Goal: Transaction & Acquisition: Book appointment/travel/reservation

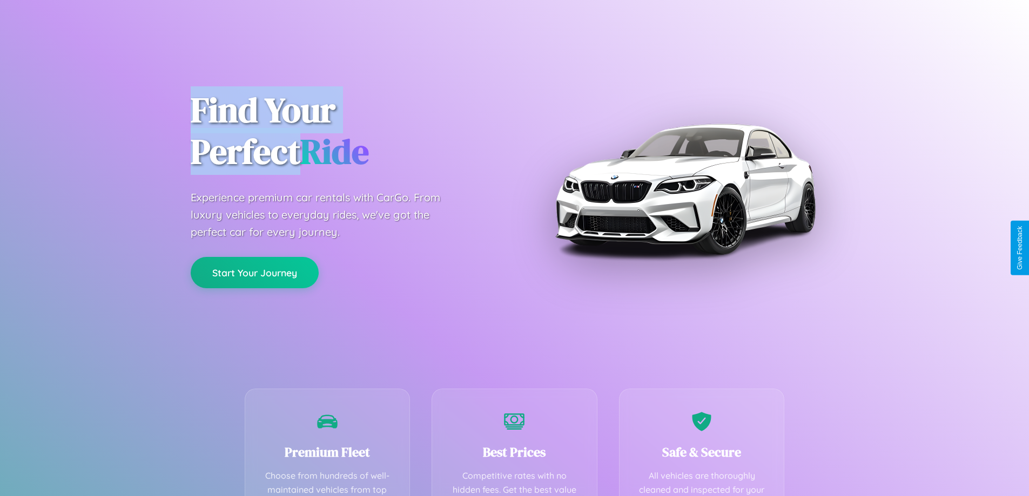
scroll to position [213, 0]
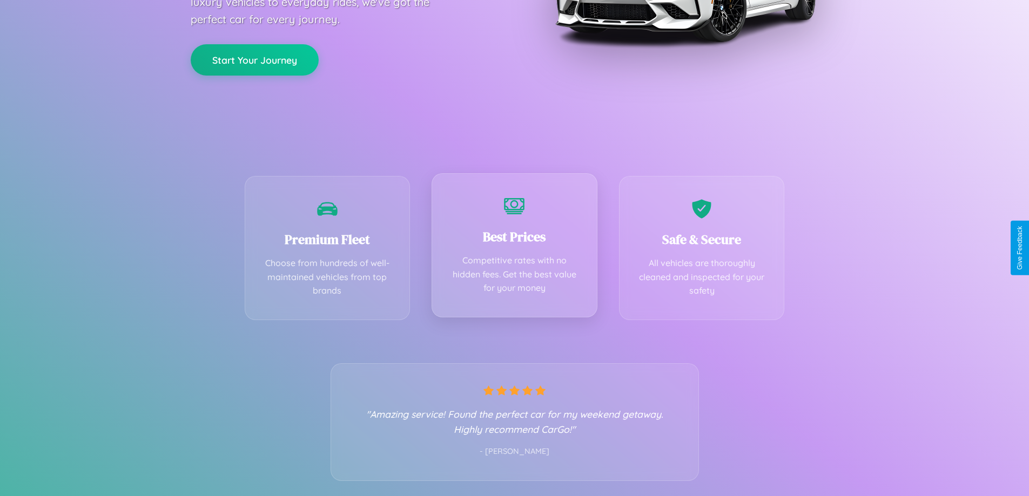
click at [514, 248] on div "Best Prices Competitive rates with no hidden fees. Get the best value for your …" at bounding box center [515, 245] width 166 height 144
click at [254, 58] on button "Start Your Journey" at bounding box center [255, 58] width 128 height 31
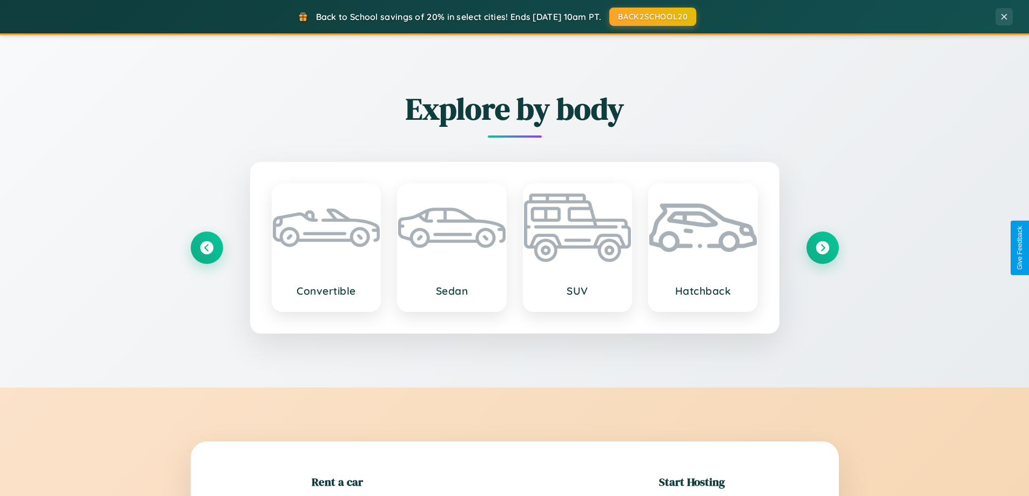
scroll to position [233, 0]
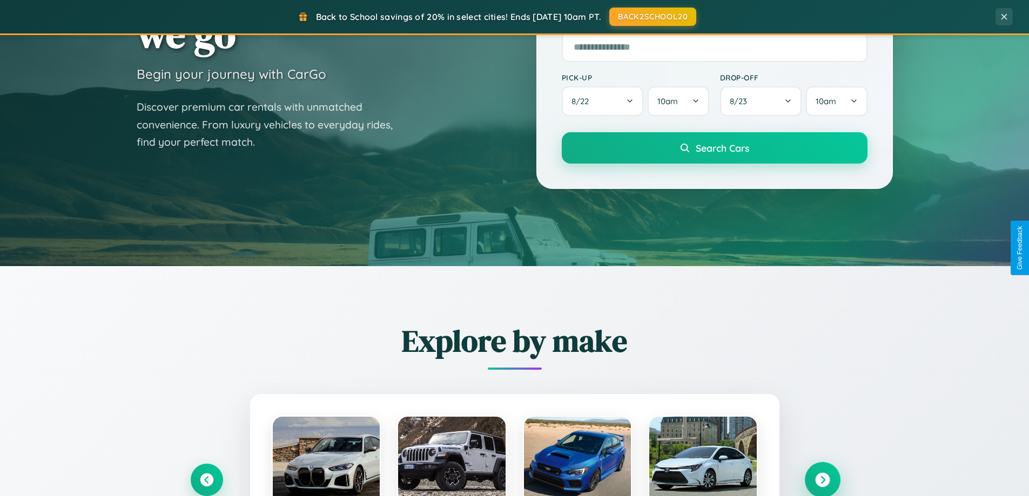
click at [822, 480] on icon at bounding box center [822, 480] width 15 height 15
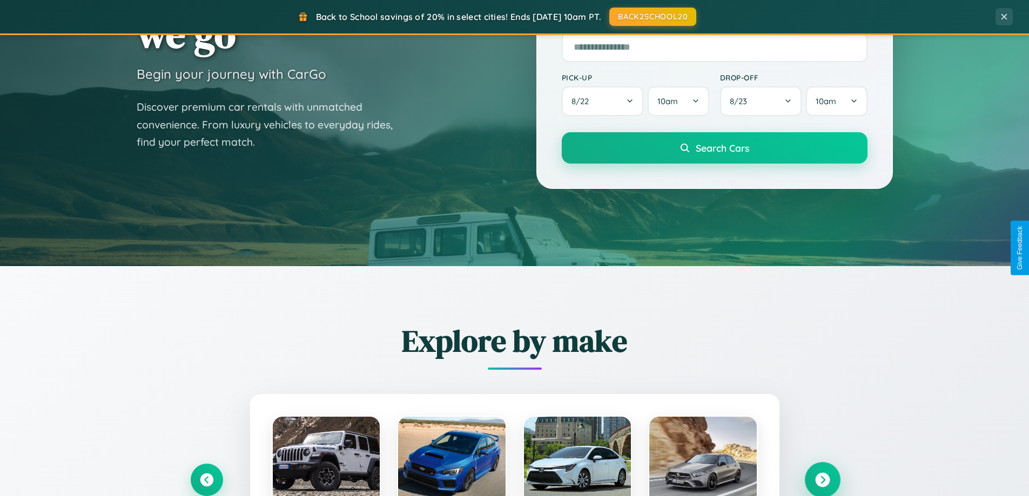
click at [822, 479] on icon at bounding box center [822, 480] width 15 height 15
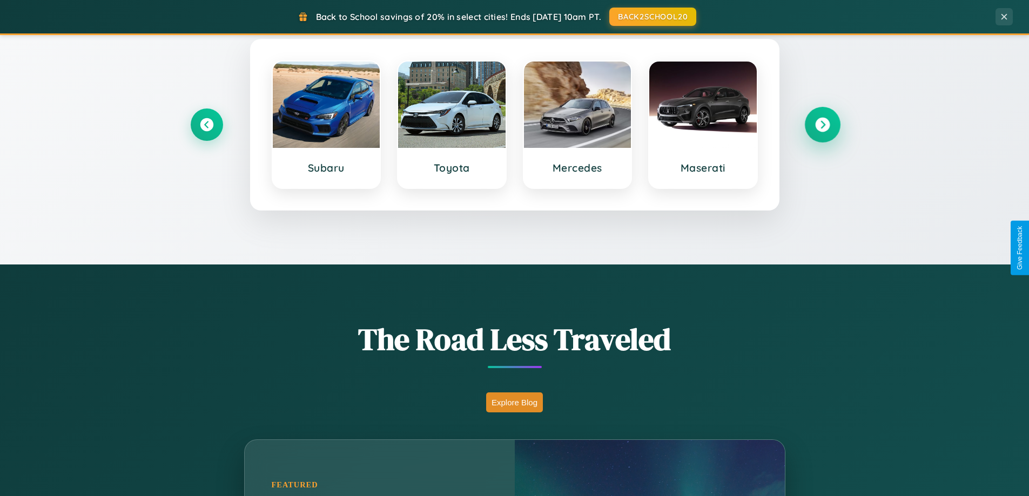
scroll to position [743, 0]
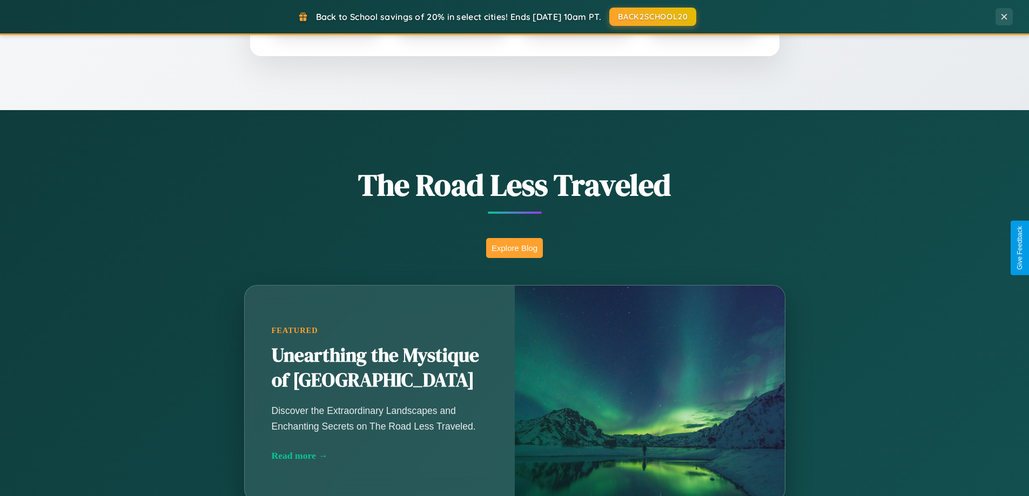
click at [514, 248] on button "Explore Blog" at bounding box center [514, 248] width 57 height 20
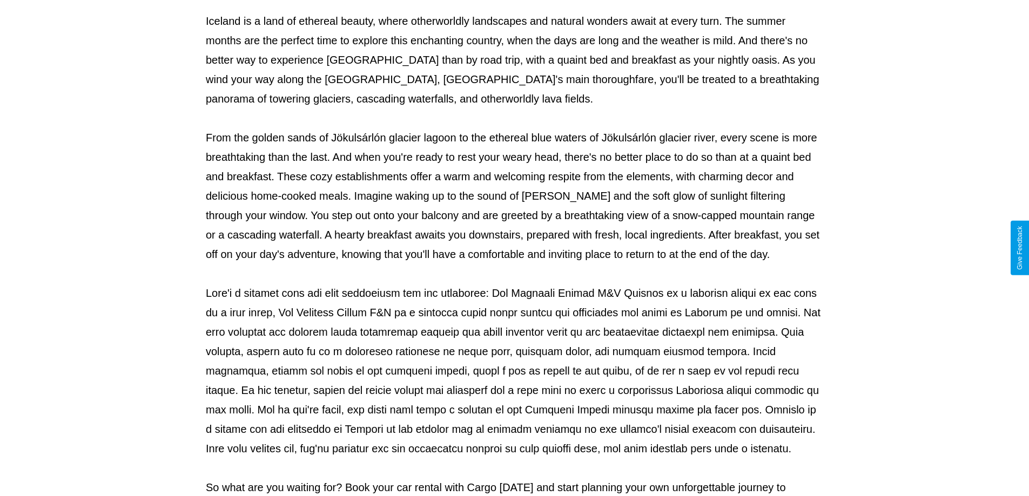
scroll to position [349, 0]
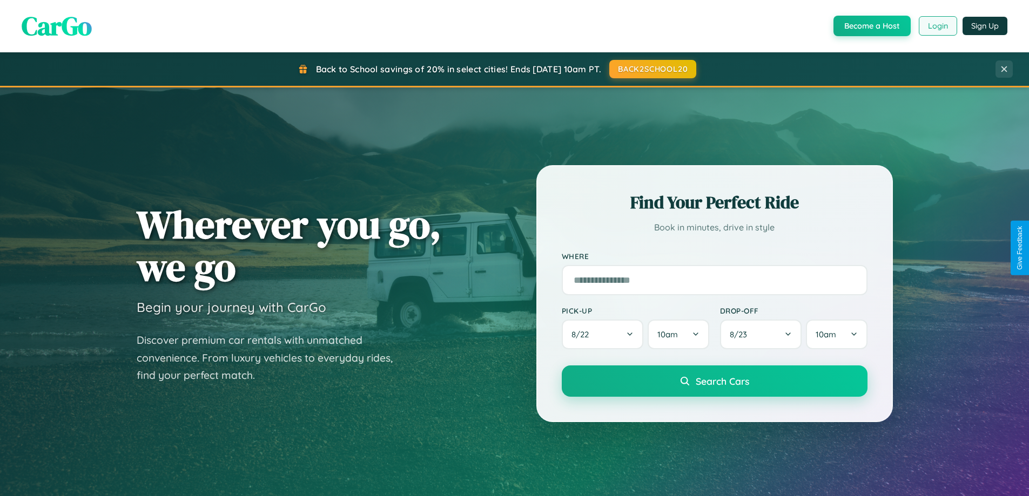
click at [937, 26] on button "Login" at bounding box center [938, 25] width 38 height 19
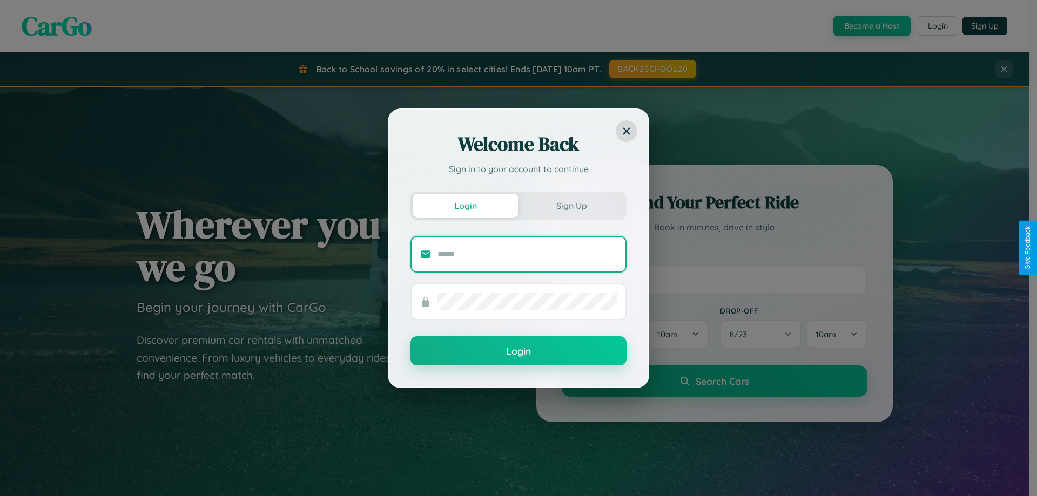
click at [527, 254] on input "text" at bounding box center [526, 254] width 179 height 17
type input "**********"
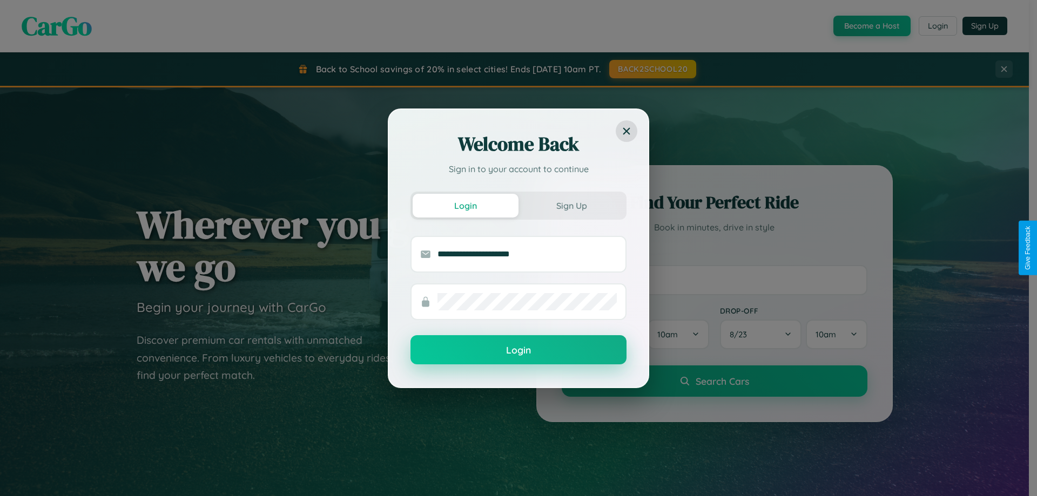
click at [518, 351] on button "Login" at bounding box center [518, 349] width 216 height 29
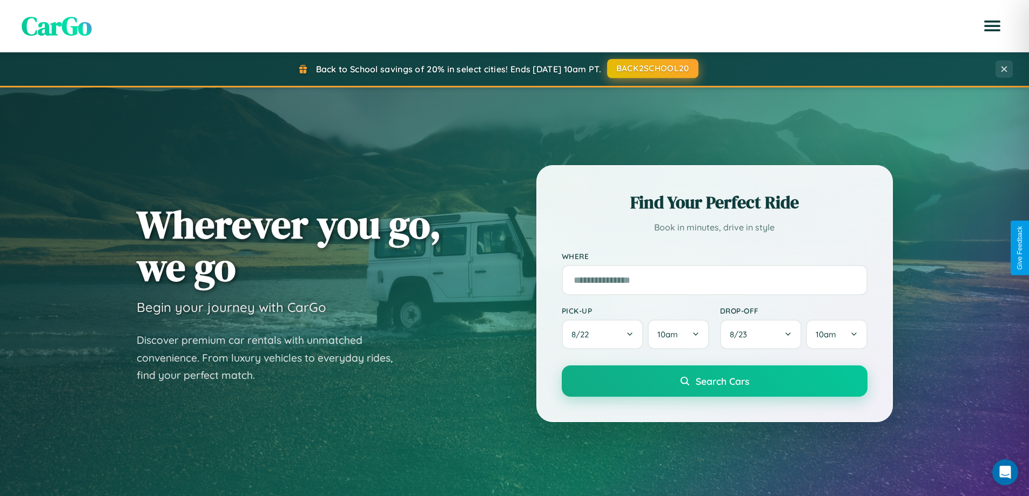
click at [652, 69] on button "BACK2SCHOOL20" at bounding box center [652, 68] width 91 height 19
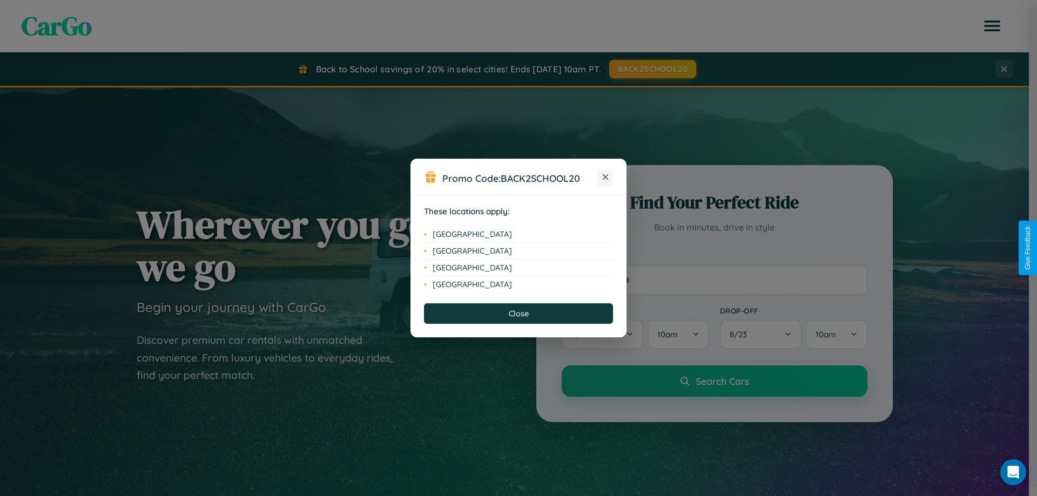
click at [605, 178] on icon at bounding box center [606, 177] width 6 height 6
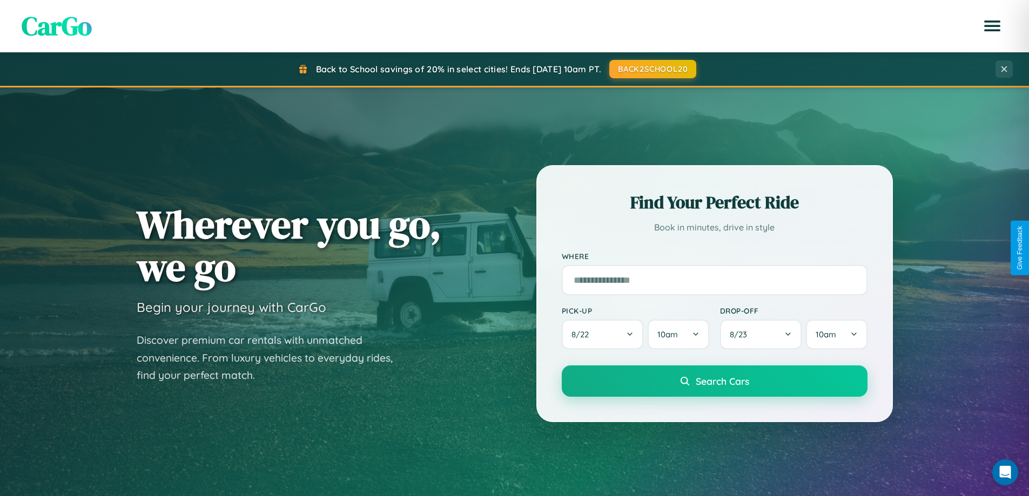
scroll to position [32, 0]
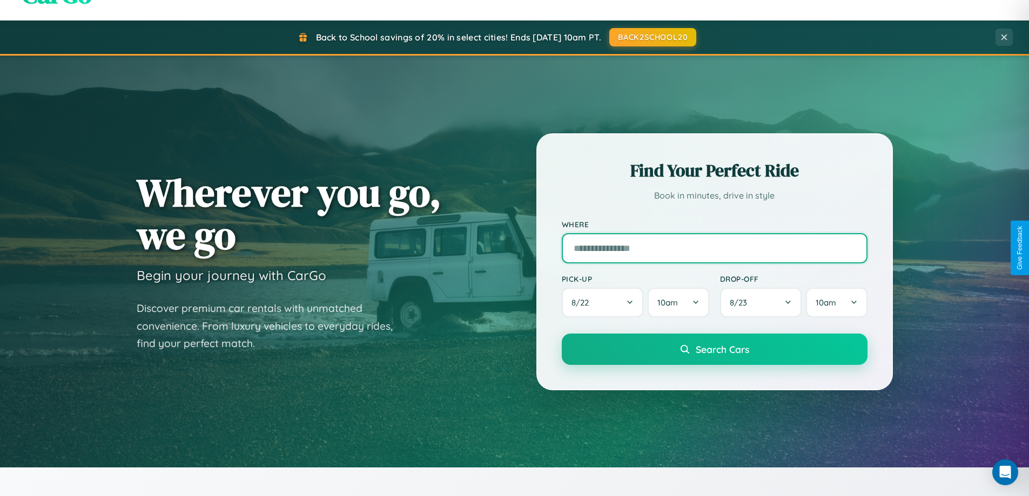
click at [714, 248] on input "text" at bounding box center [715, 248] width 306 height 30
type input "******"
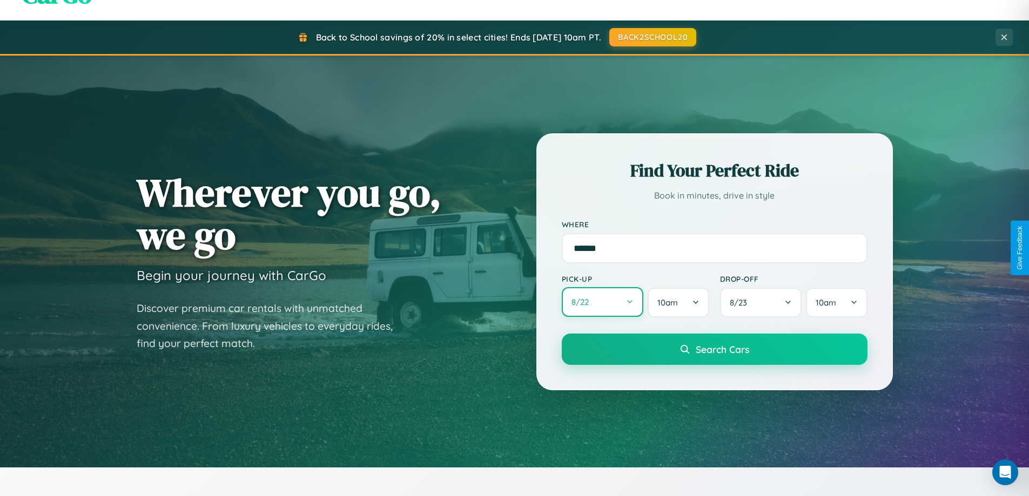
click at [602, 302] on button "8 / 22" at bounding box center [603, 302] width 82 height 30
select select "*"
select select "****"
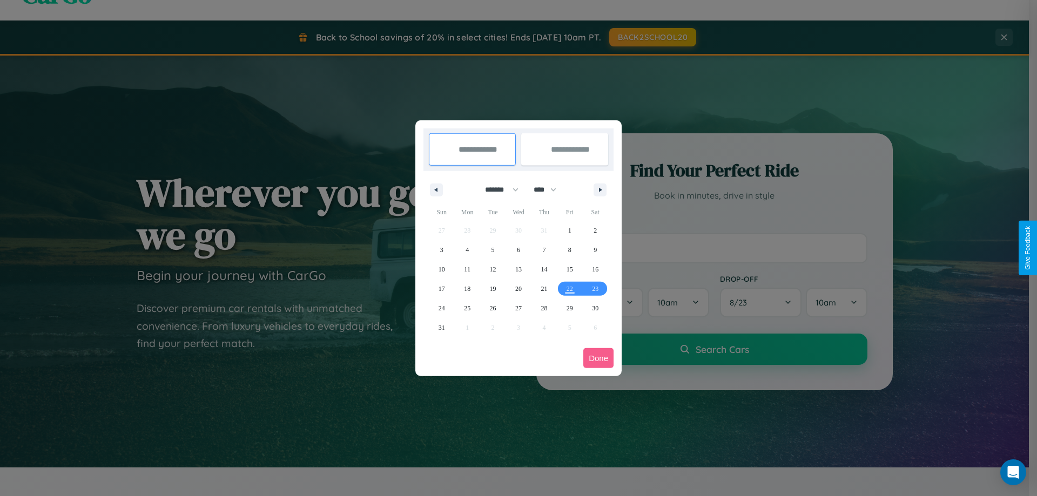
click at [497, 190] on select "******* ******** ***** ***** *** **** **** ****** ********* ******* ******** **…" at bounding box center [500, 190] width 46 height 18
select select "*"
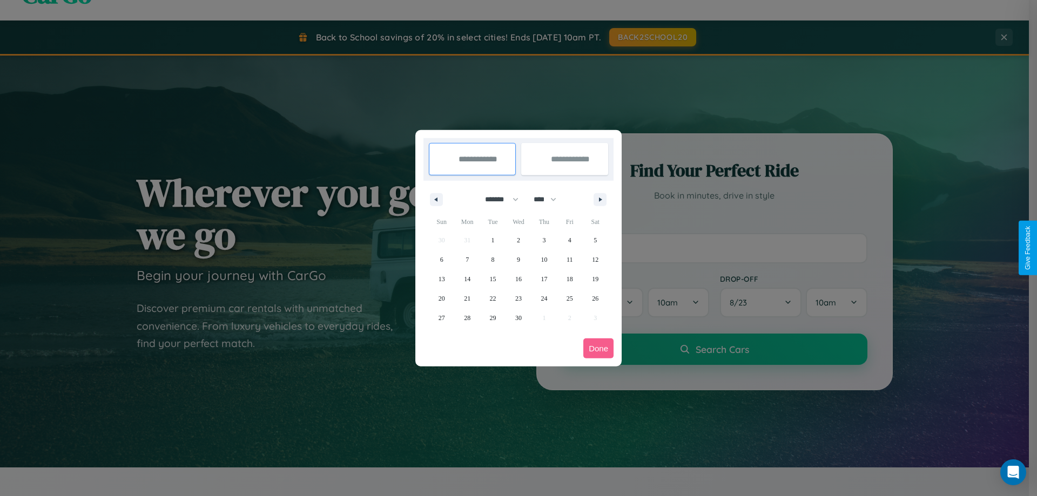
drag, startPoint x: 550, startPoint y: 199, endPoint x: 518, endPoint y: 217, distance: 35.8
click at [550, 199] on select "**** **** **** **** **** **** **** **** **** **** **** **** **** **** **** ****…" at bounding box center [544, 200] width 32 height 18
select select "****"
click at [467, 259] on span "6" at bounding box center [467, 259] width 3 height 19
type input "**********"
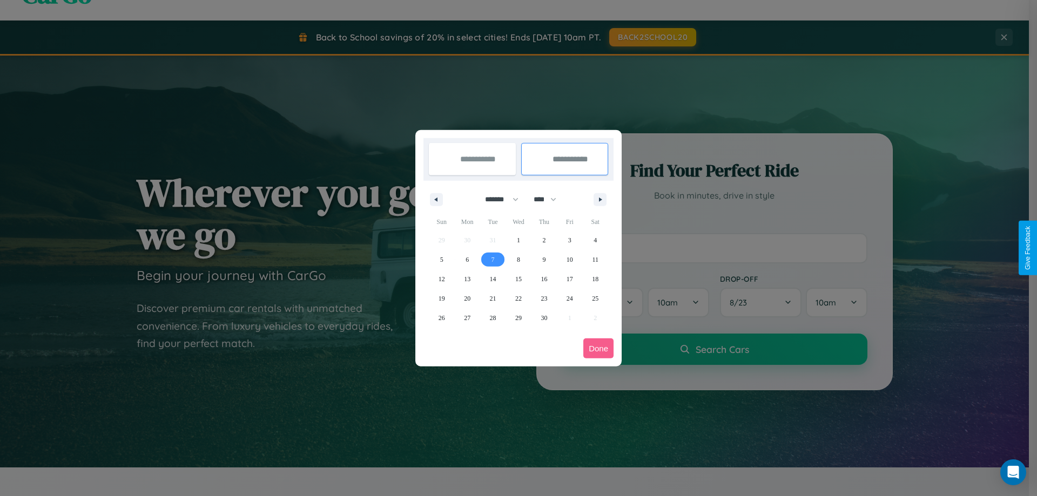
click at [493, 259] on span "7" at bounding box center [492, 259] width 3 height 19
type input "**********"
click at [598, 348] on button "Done" at bounding box center [598, 349] width 30 height 20
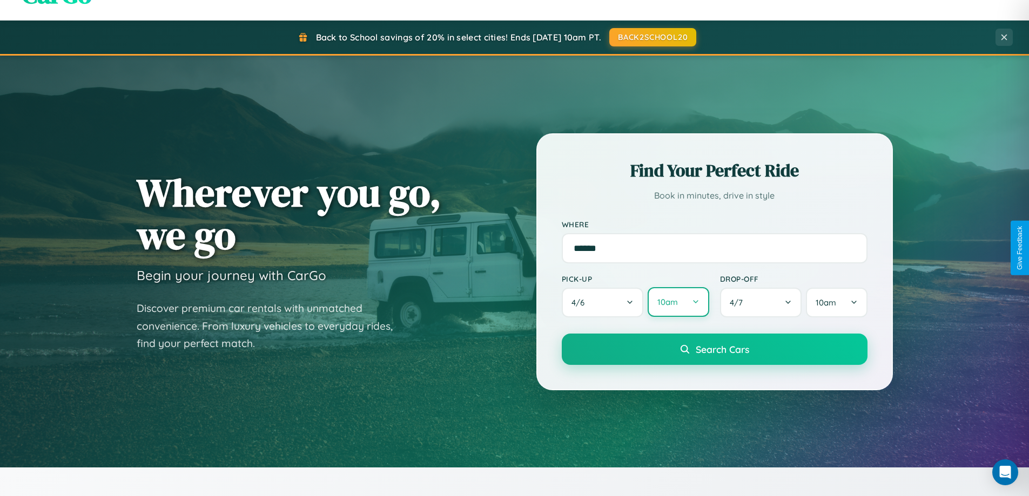
click at [678, 302] on button "10am" at bounding box center [678, 302] width 61 height 30
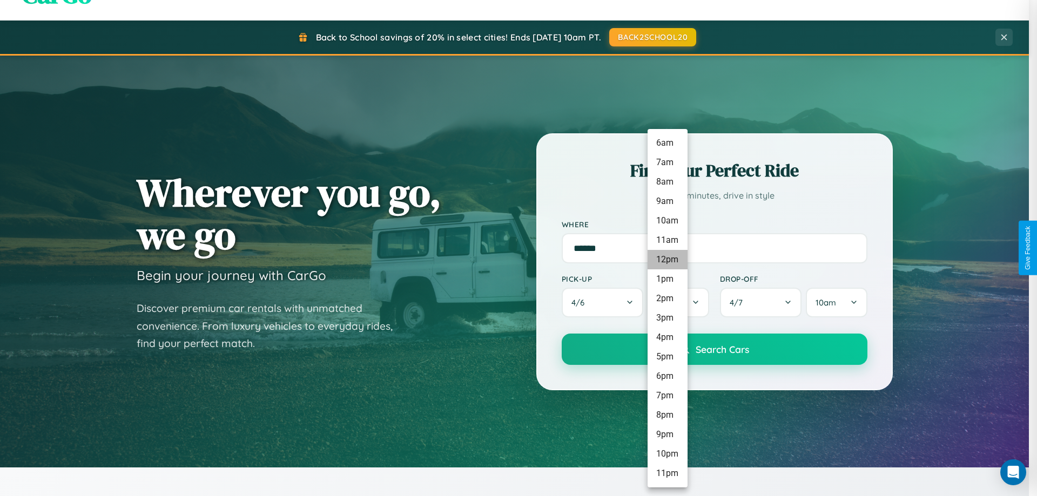
click at [667, 260] on li "12pm" at bounding box center [668, 259] width 40 height 19
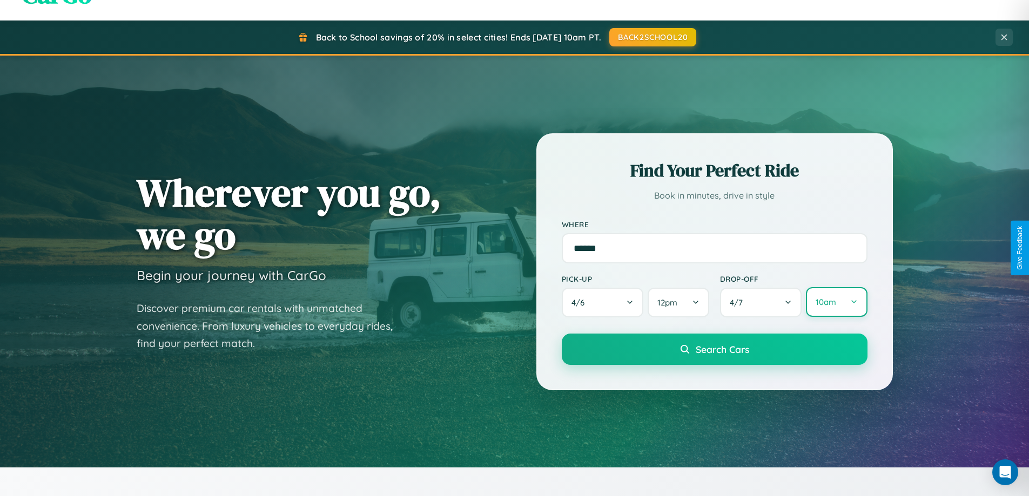
click at [836, 303] on button "10am" at bounding box center [836, 302] width 61 height 30
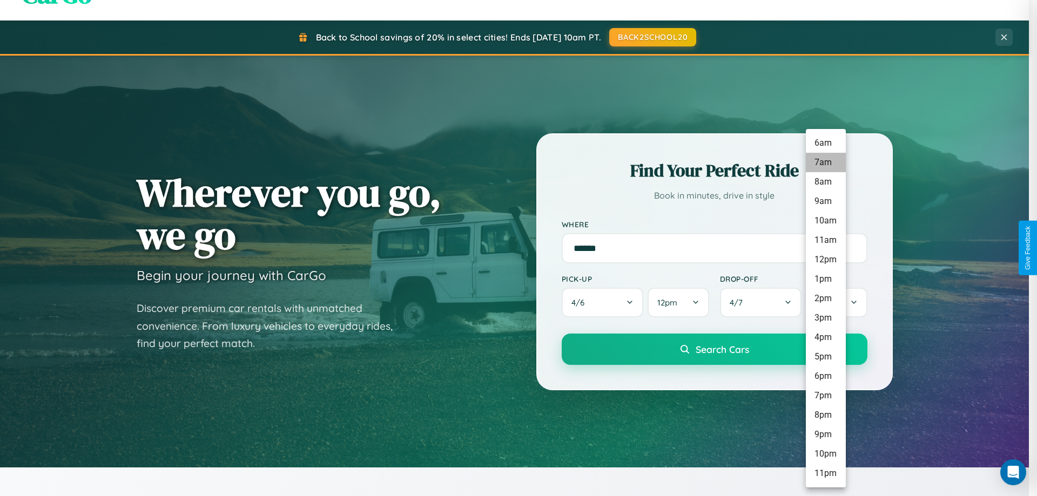
click at [825, 163] on li "7am" at bounding box center [826, 162] width 40 height 19
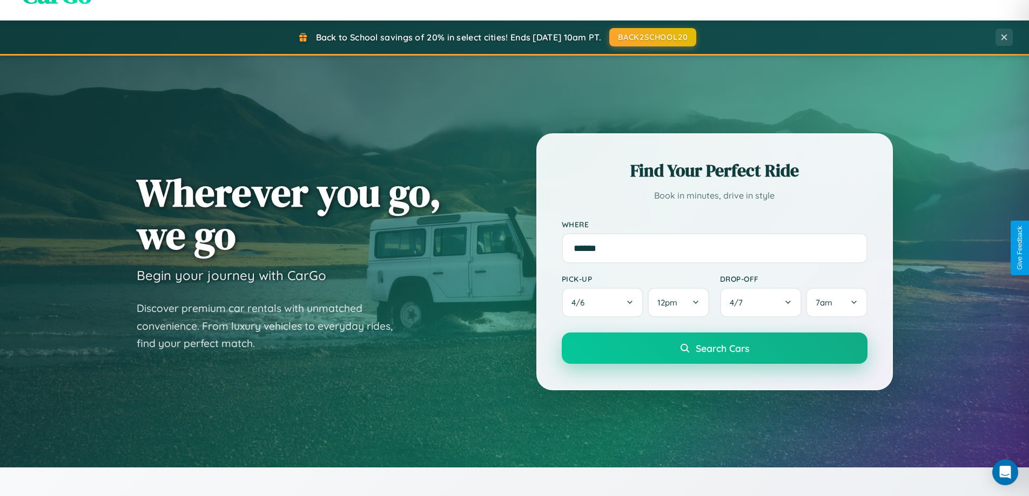
click at [714, 349] on span "Search Cars" at bounding box center [722, 348] width 53 height 12
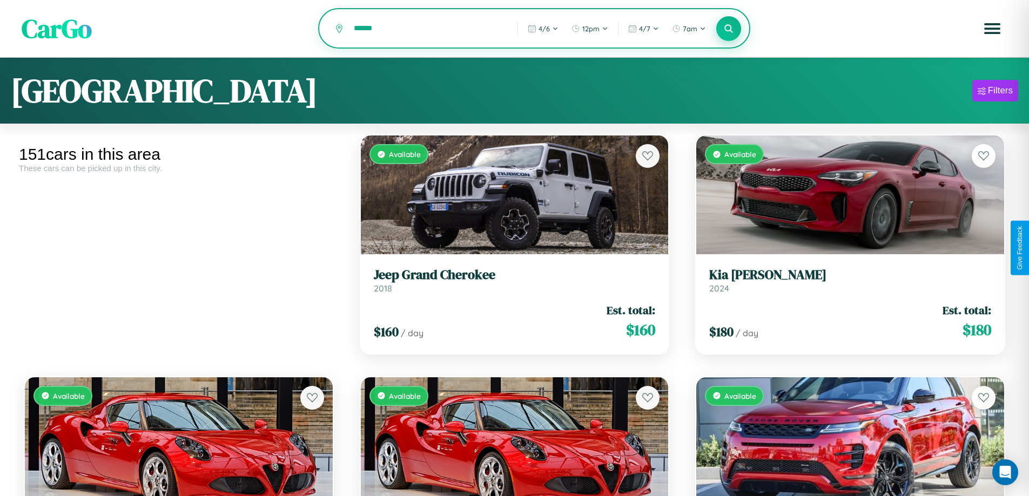
type input "******"
click at [729, 29] on icon at bounding box center [729, 28] width 10 height 10
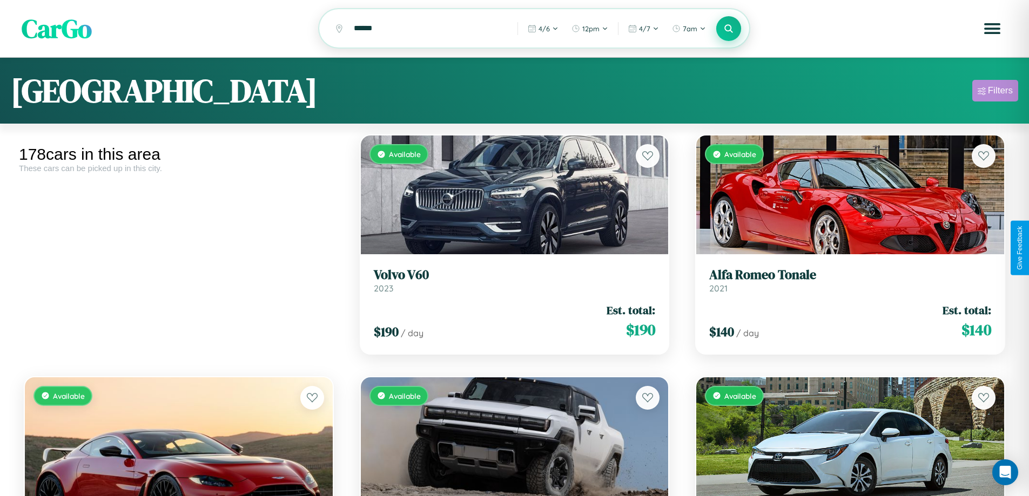
click at [995, 92] on div "Filters" at bounding box center [1000, 90] width 25 height 11
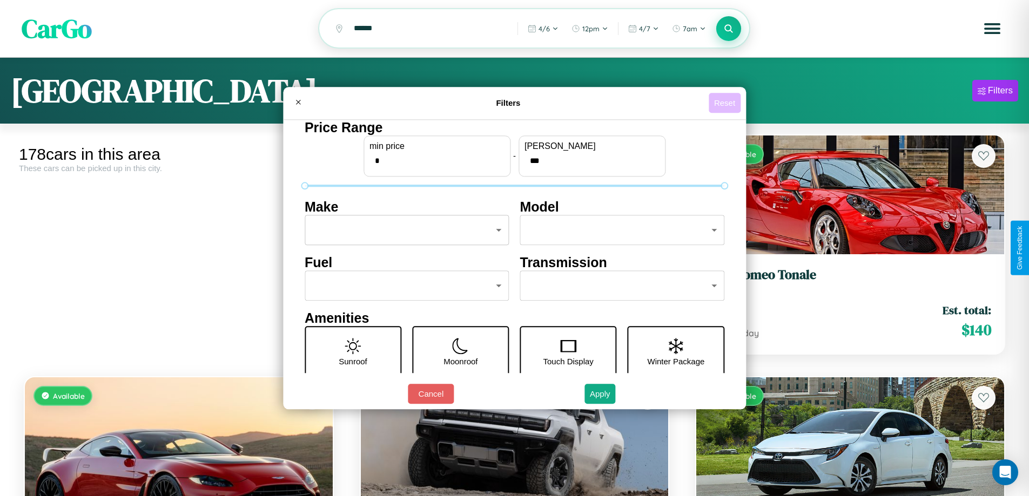
click at [726, 103] on button "Reset" at bounding box center [725, 103] width 32 height 20
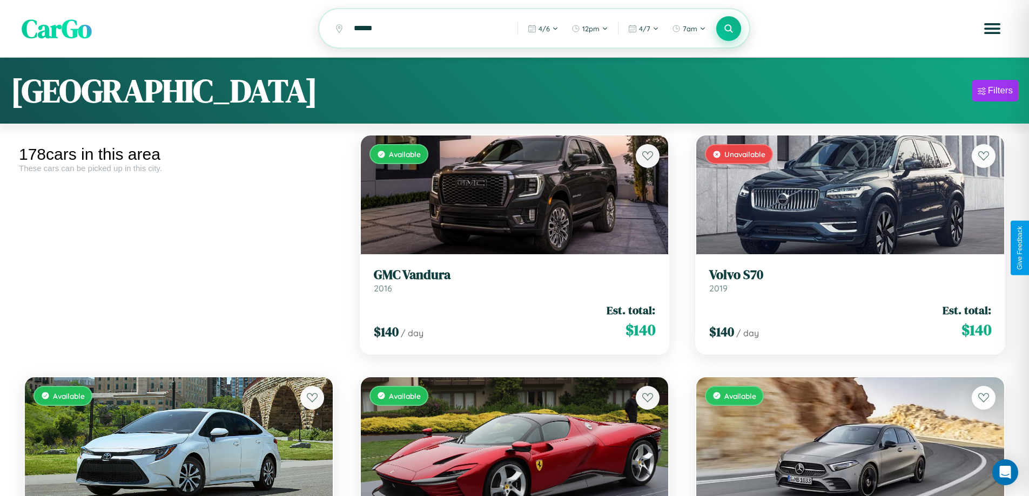
scroll to position [12728, 0]
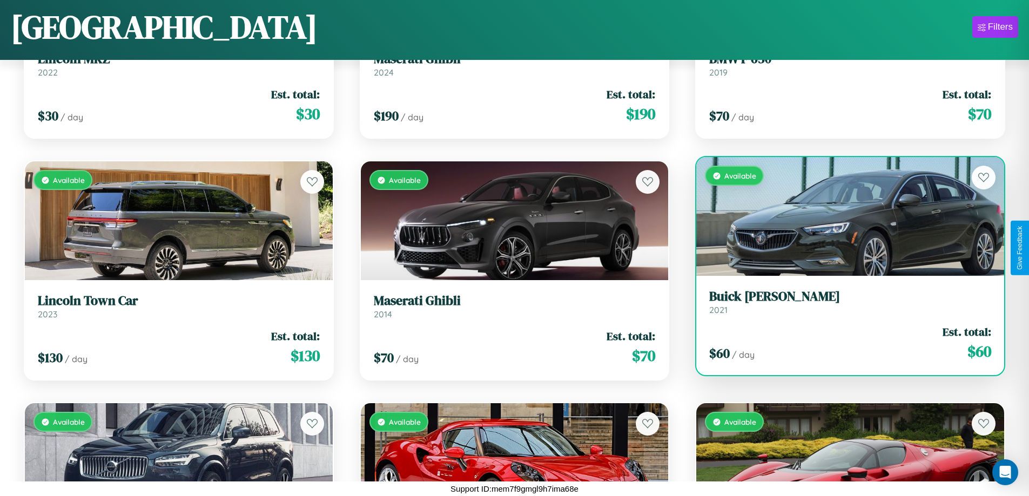
click at [843, 306] on link "Buick Cascada 2021" at bounding box center [850, 302] width 282 height 26
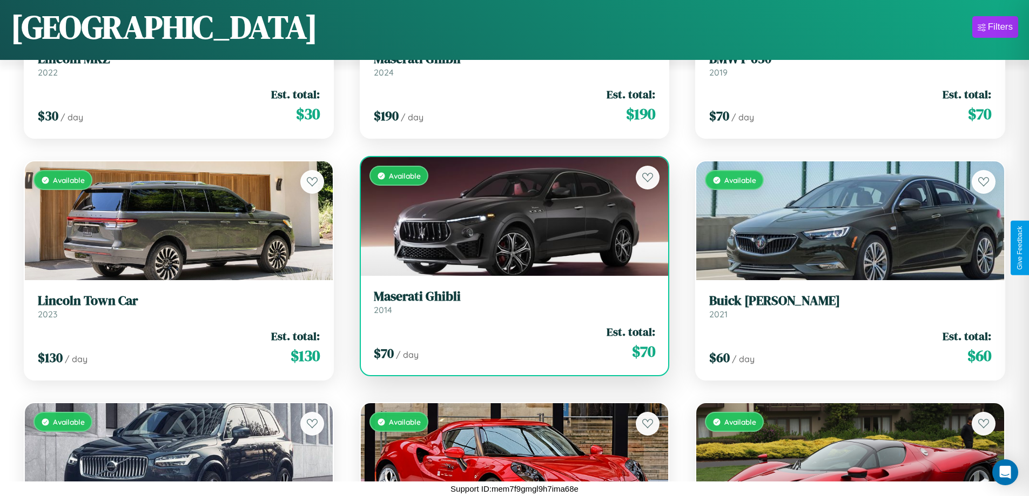
scroll to position [13696, 0]
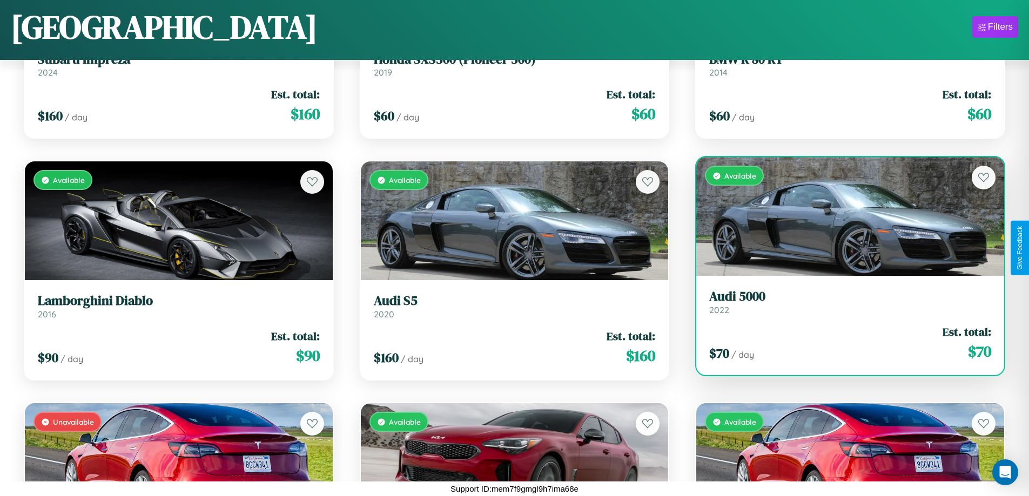
click at [843, 305] on link "Audi 5000 2022" at bounding box center [850, 302] width 282 height 26
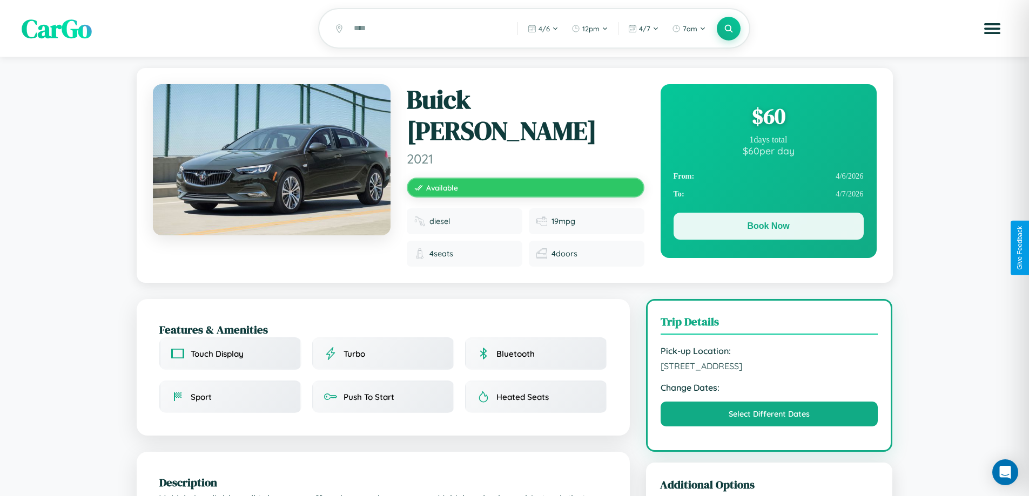
click at [768, 228] on button "Book Now" at bounding box center [768, 226] width 190 height 27
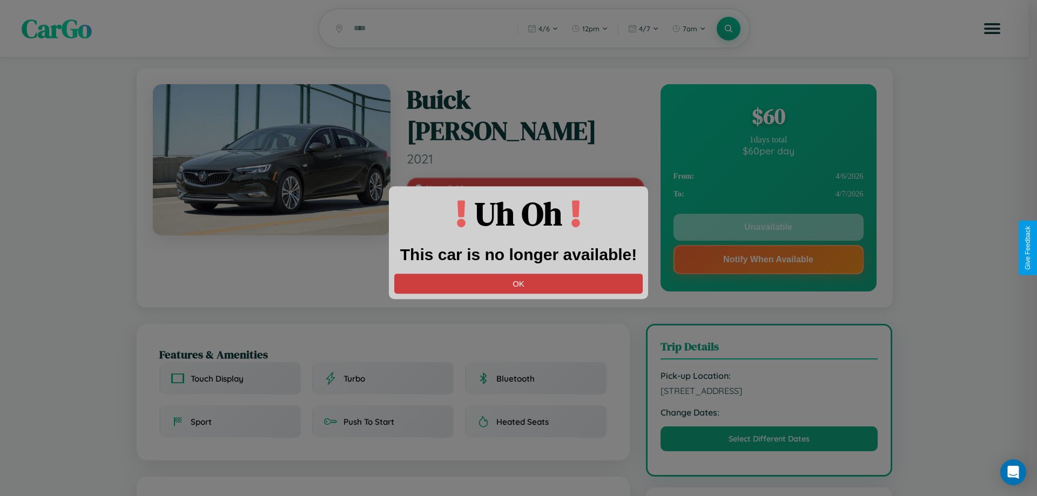
click at [518, 284] on button "OK" at bounding box center [518, 284] width 248 height 20
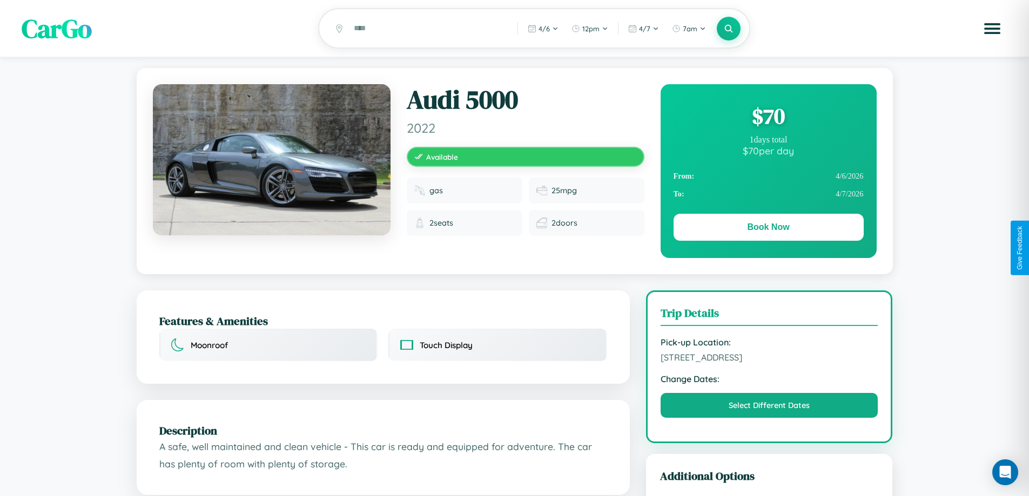
scroll to position [601, 0]
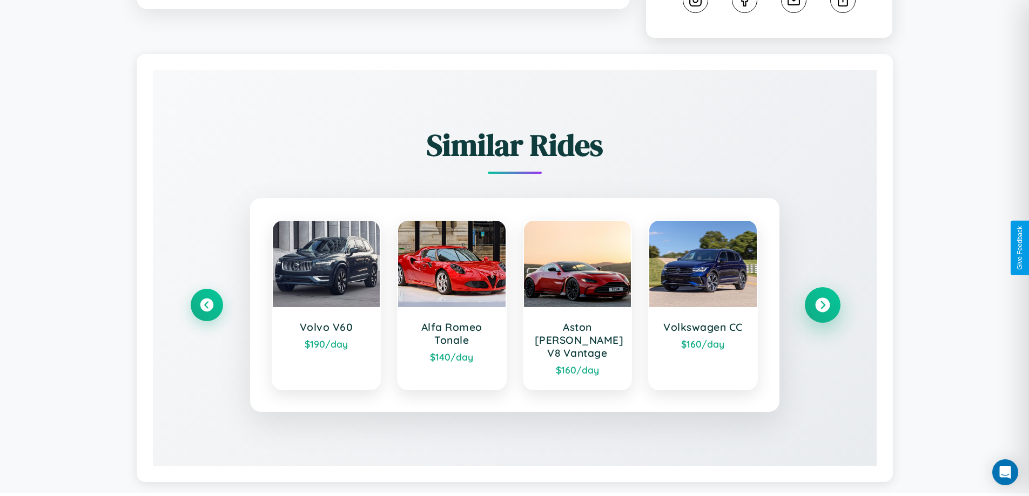
click at [822, 300] on icon at bounding box center [822, 305] width 15 height 15
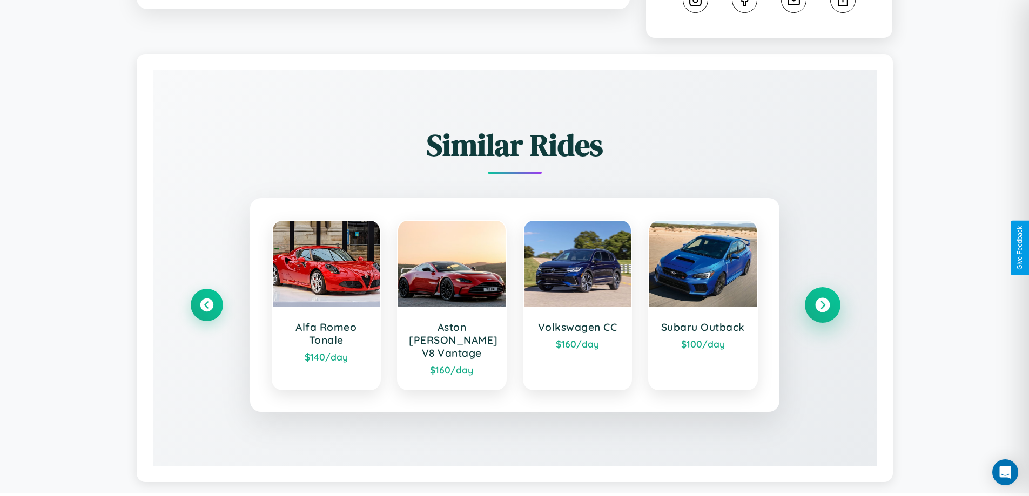
click at [822, 300] on icon at bounding box center [822, 305] width 15 height 15
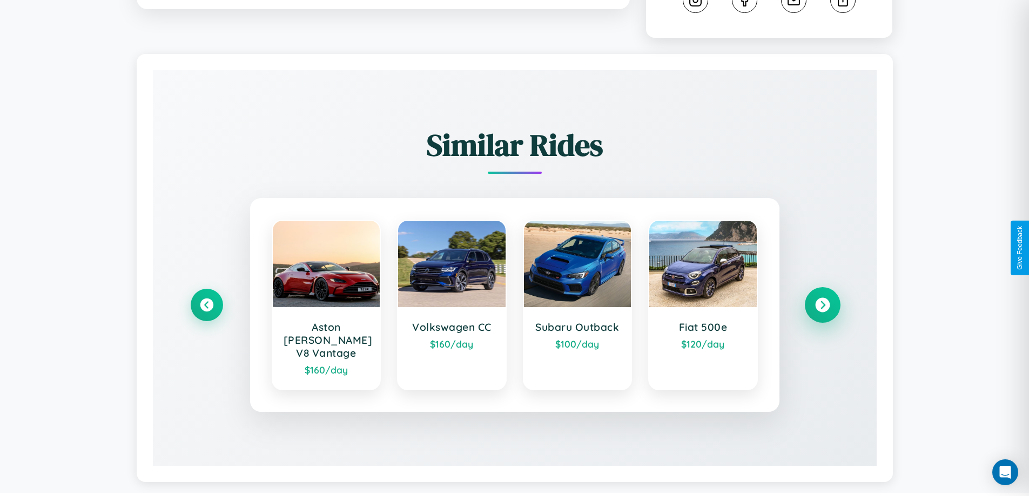
click at [822, 300] on icon at bounding box center [822, 305] width 15 height 15
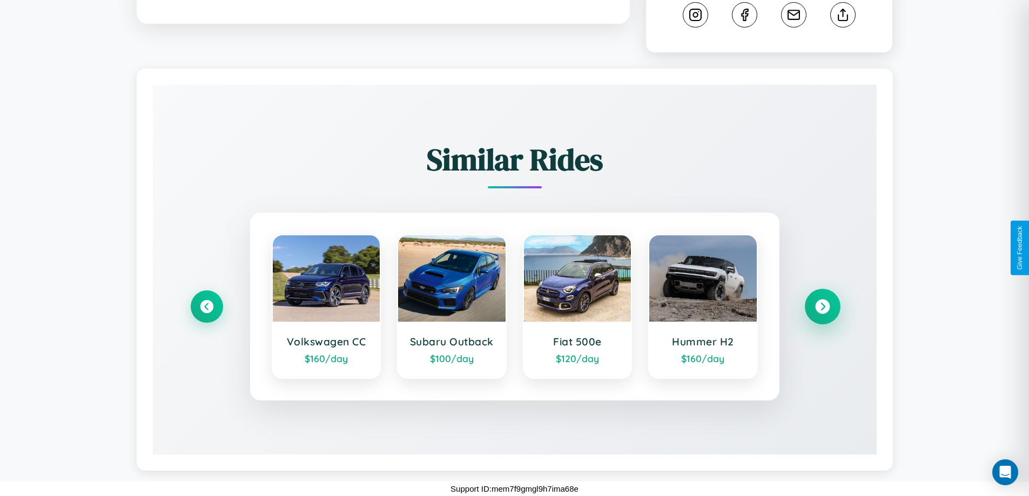
click at [822, 307] on icon at bounding box center [822, 307] width 15 height 15
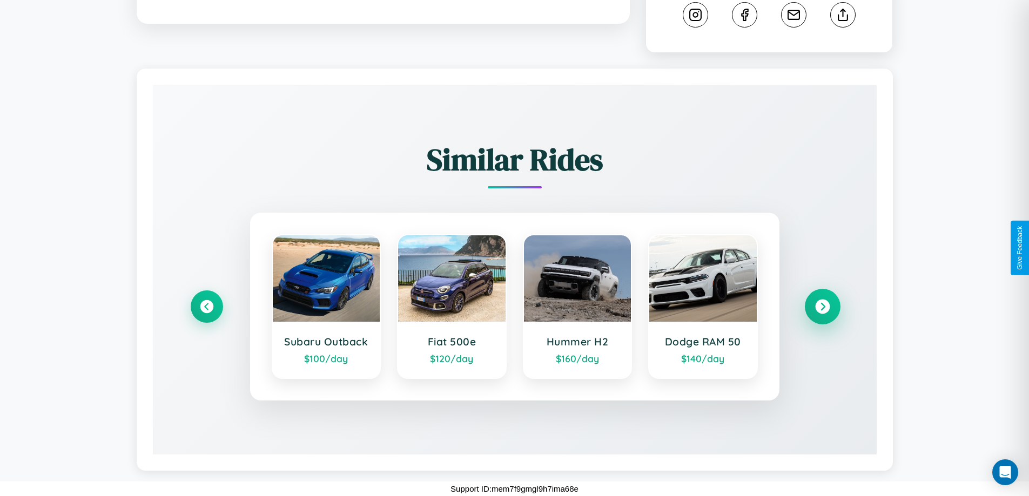
click at [822, 307] on icon at bounding box center [822, 307] width 15 height 15
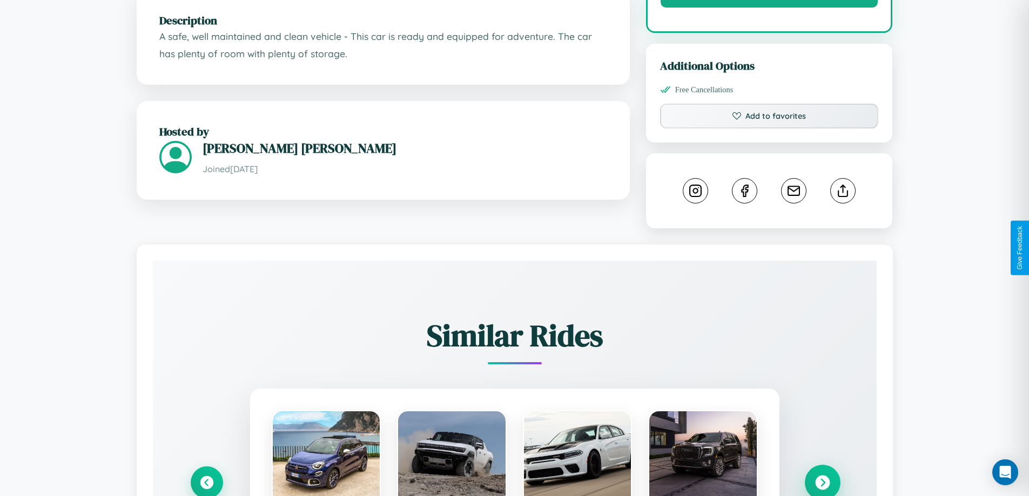
scroll to position [280, 0]
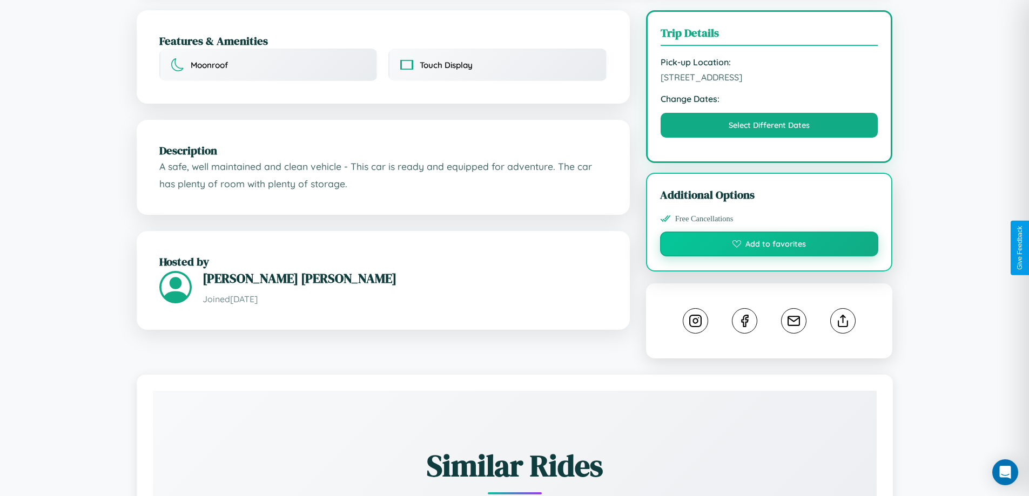
click at [769, 246] on button "Add to favorites" at bounding box center [769, 244] width 219 height 25
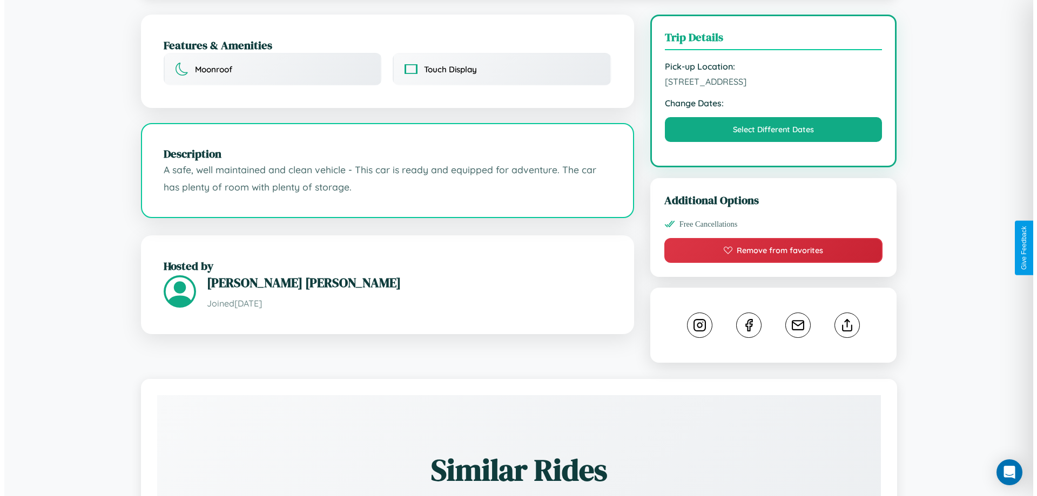
scroll to position [0, 0]
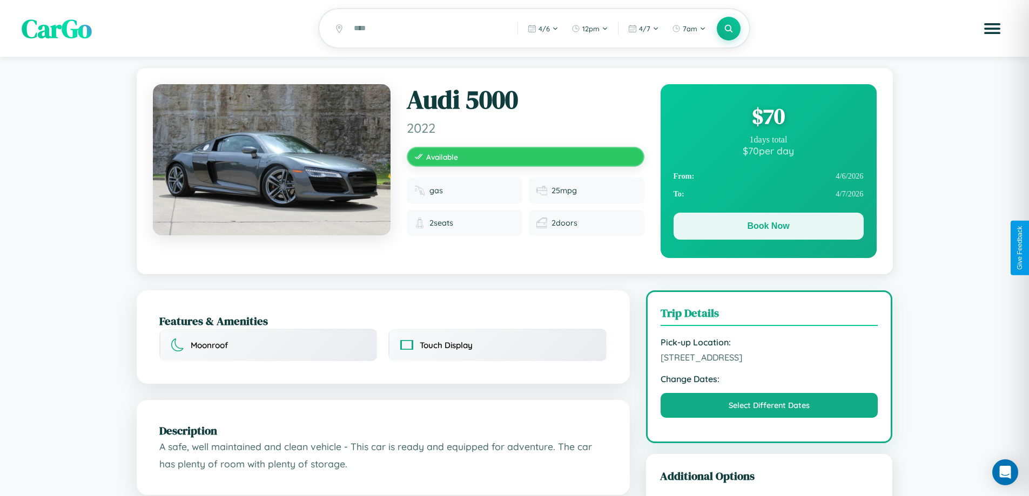
click at [768, 228] on button "Book Now" at bounding box center [768, 226] width 190 height 27
